Goal: Task Accomplishment & Management: Complete application form

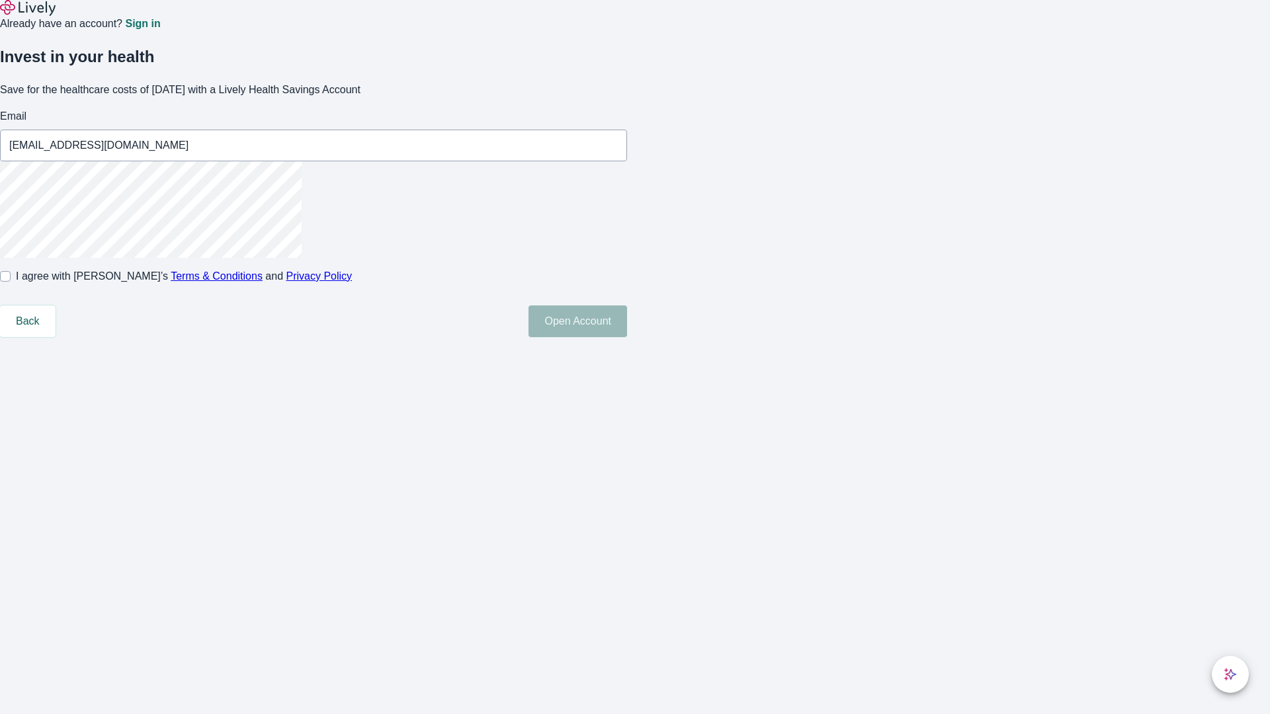
click at [11, 282] on input "I agree with Lively’s Terms & Conditions and Privacy Policy" at bounding box center [5, 276] width 11 height 11
checkbox input "true"
click at [627, 337] on button "Open Account" at bounding box center [578, 322] width 99 height 32
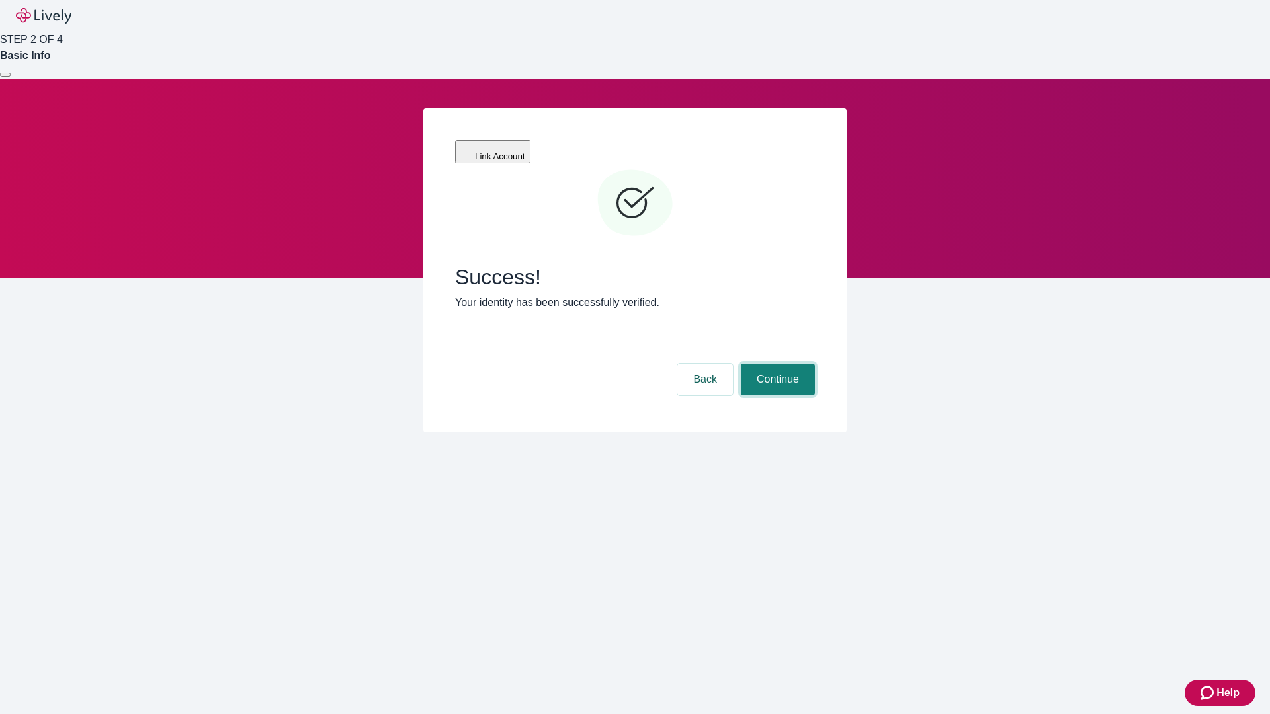
click at [776, 364] on button "Continue" at bounding box center [778, 380] width 74 height 32
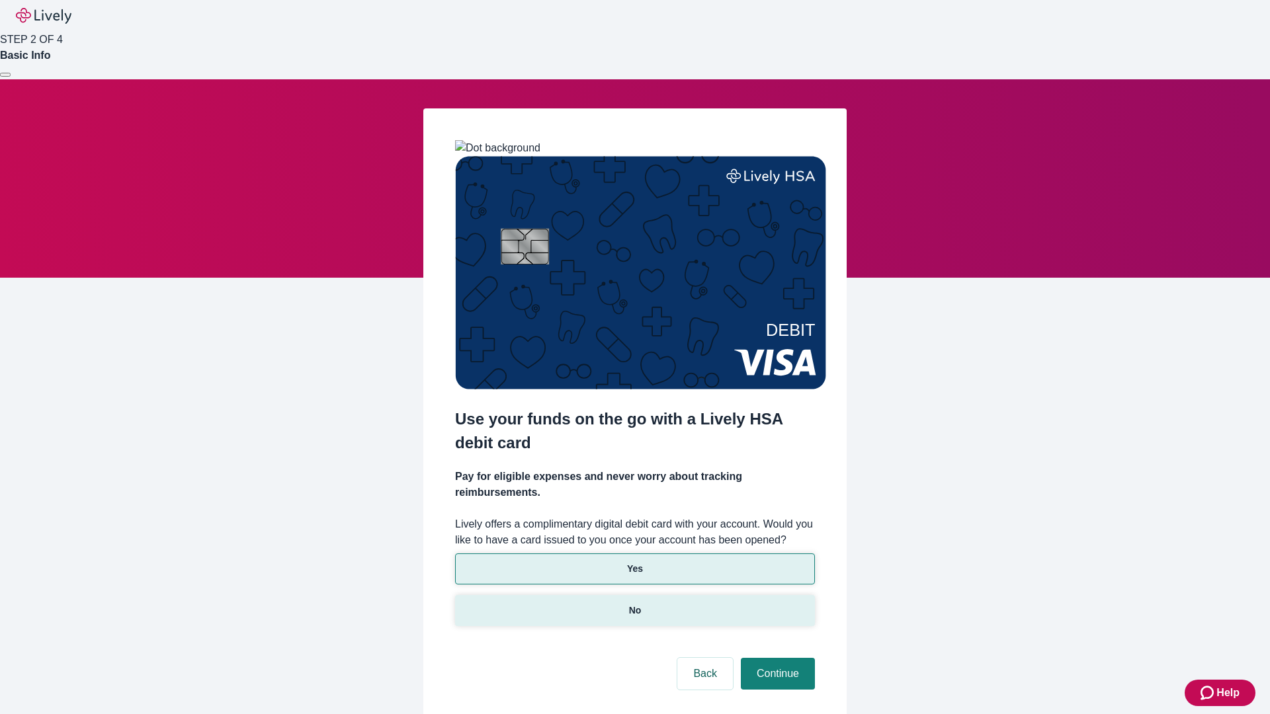
click at [634, 604] on p "No" at bounding box center [635, 611] width 13 height 14
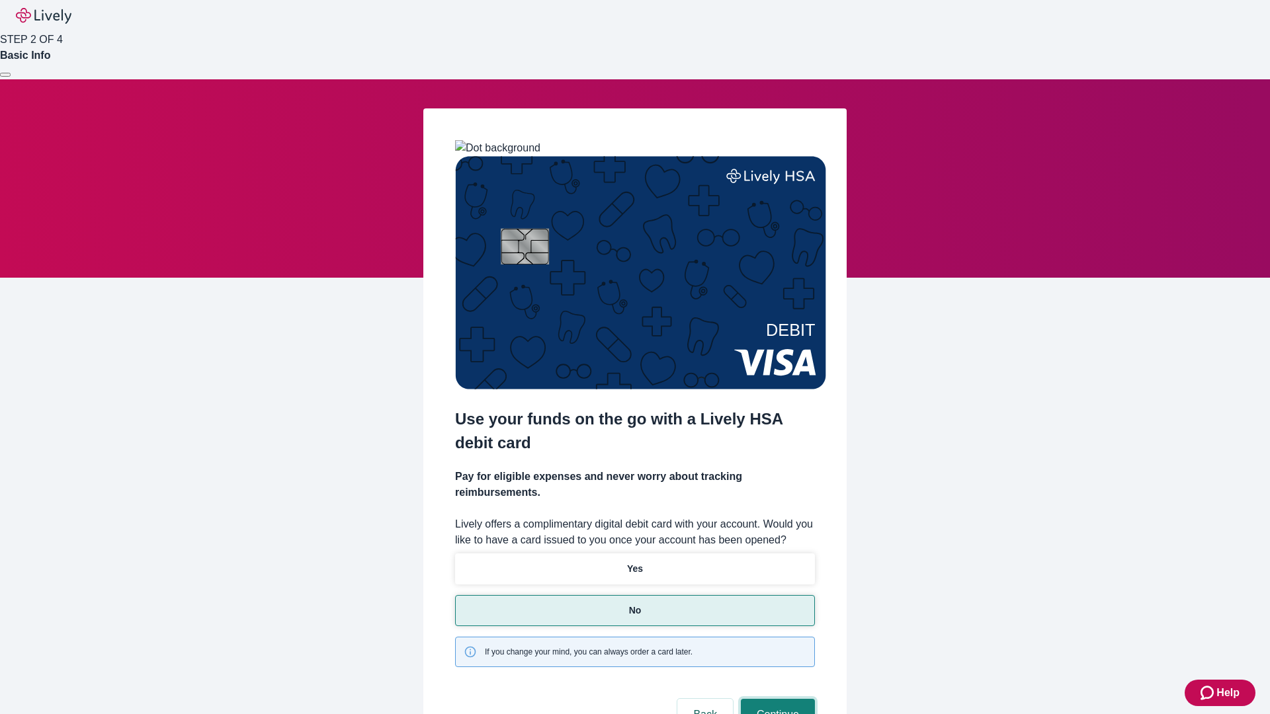
click at [776, 699] on button "Continue" at bounding box center [778, 715] width 74 height 32
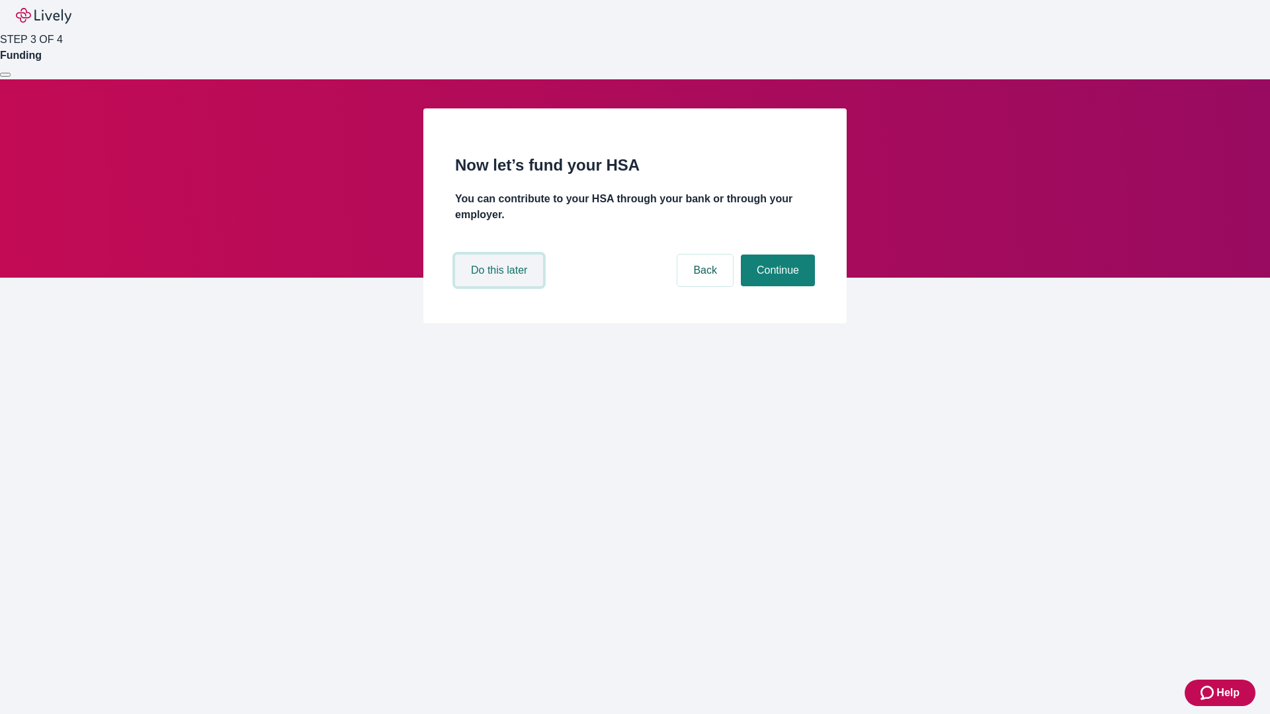
click at [501, 286] on button "Do this later" at bounding box center [499, 271] width 88 height 32
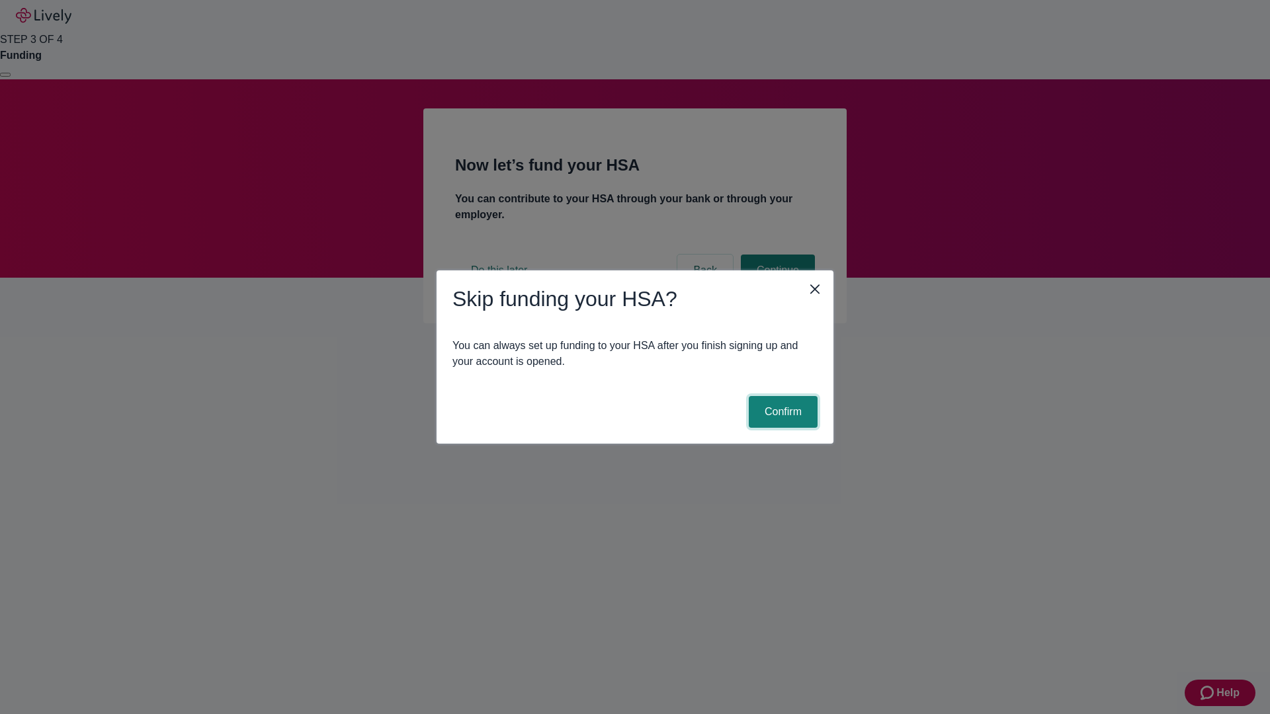
click at [781, 412] on button "Confirm" at bounding box center [783, 412] width 69 height 32
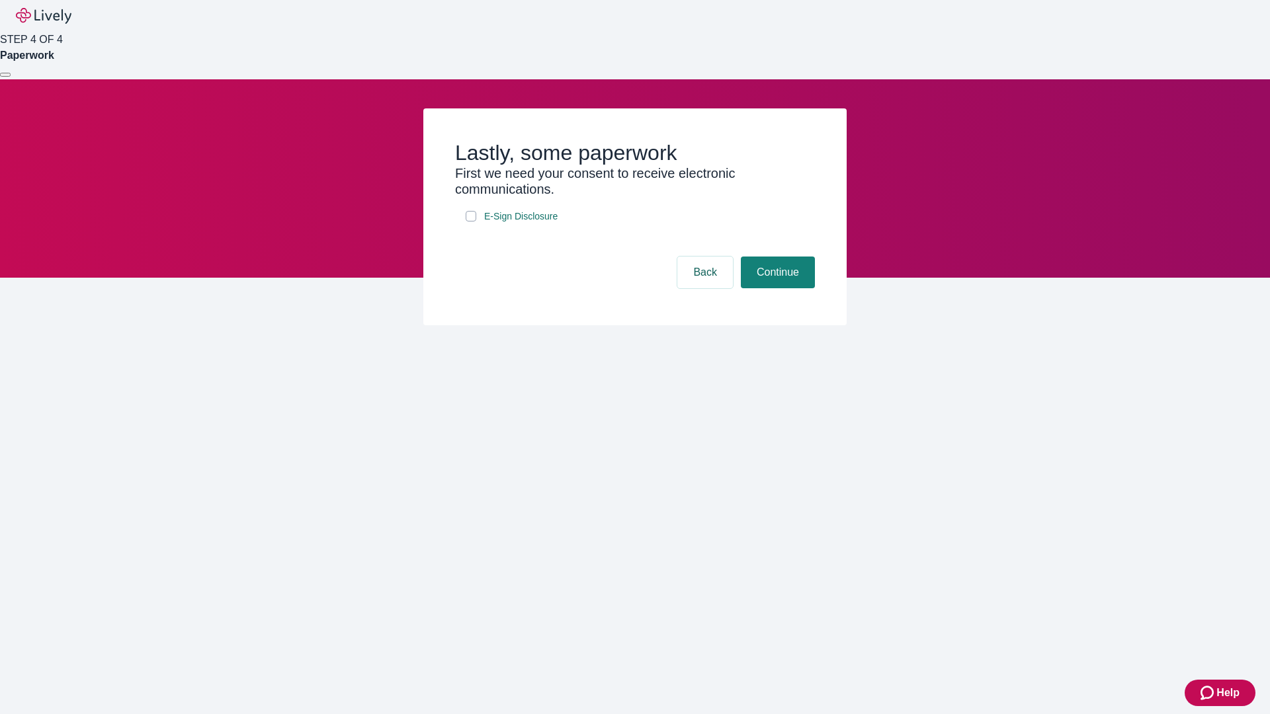
click at [471, 222] on input "E-Sign Disclosure" at bounding box center [471, 216] width 11 height 11
checkbox input "true"
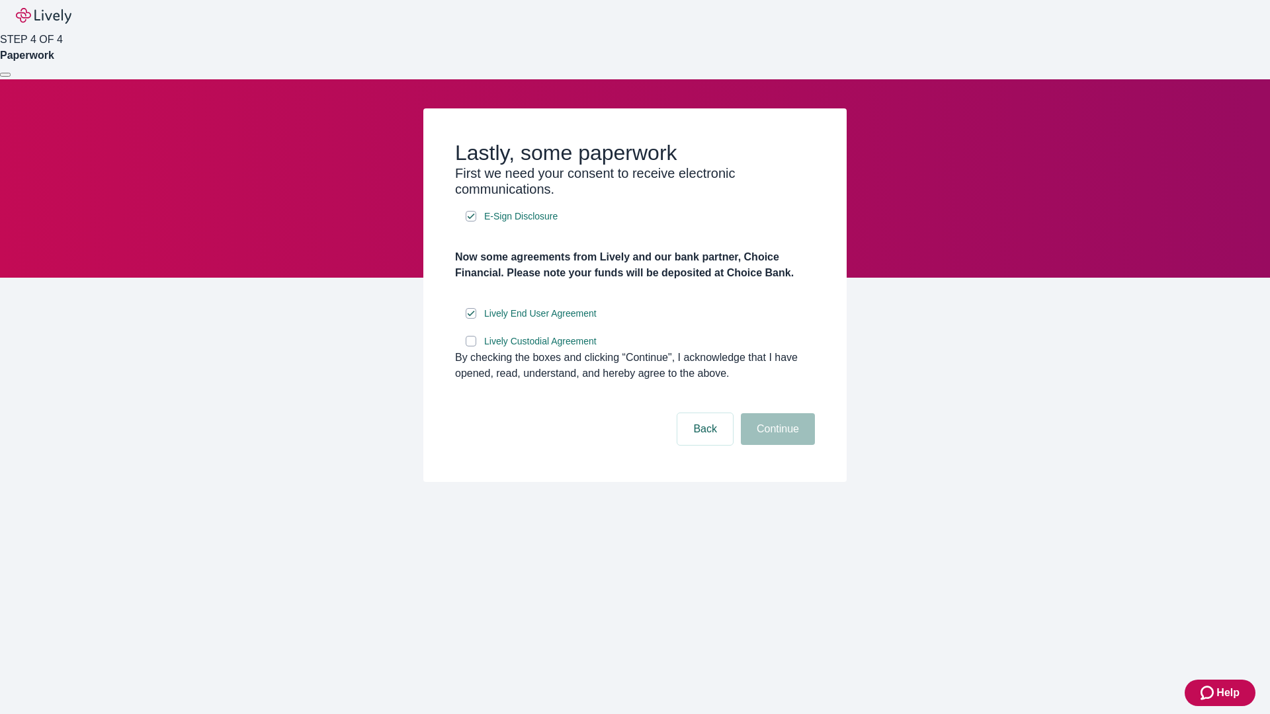
click at [471, 347] on input "Lively Custodial Agreement" at bounding box center [471, 341] width 11 height 11
checkbox input "true"
click at [776, 445] on button "Continue" at bounding box center [778, 429] width 74 height 32
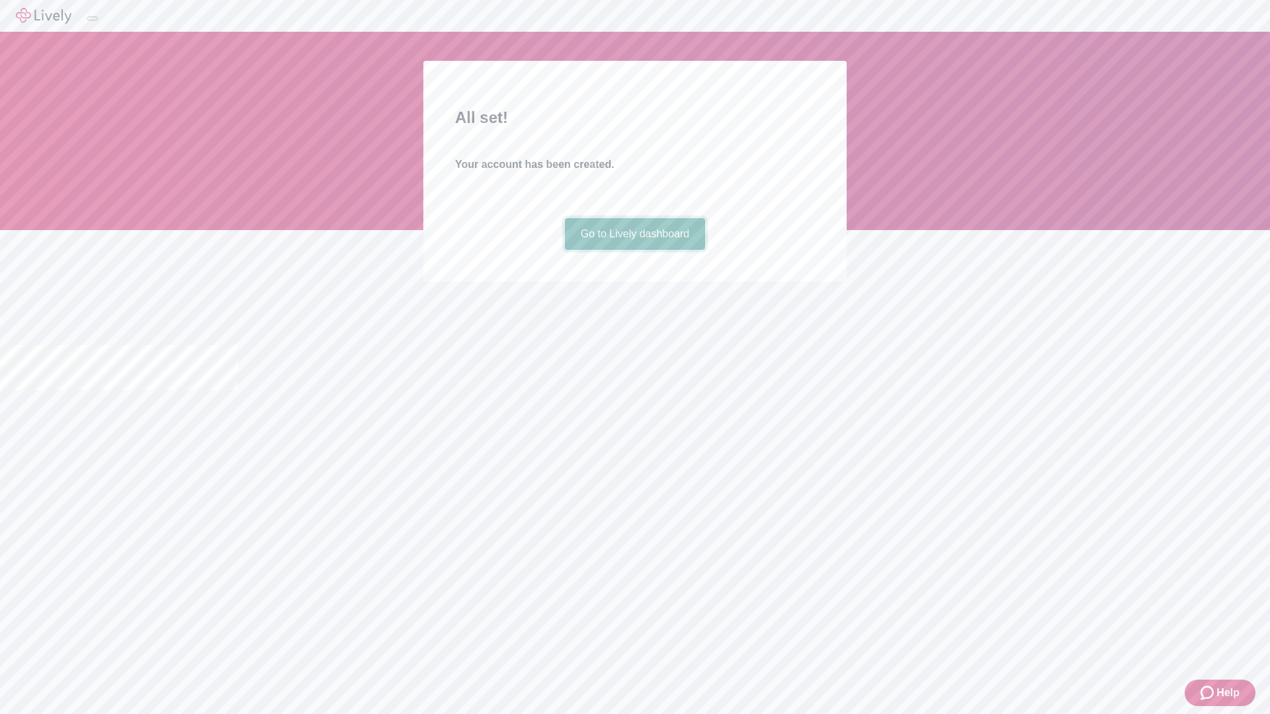
click at [634, 250] on link "Go to Lively dashboard" at bounding box center [635, 234] width 141 height 32
